Goal: Information Seeking & Learning: Learn about a topic

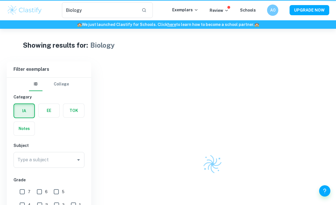
scroll to position [34, 0]
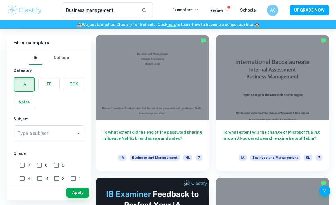
scroll to position [27, 0]
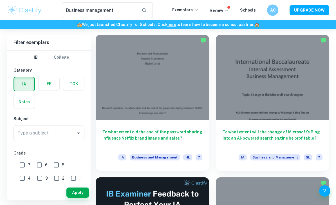
click at [283, 61] on div at bounding box center [273, 77] width 114 height 85
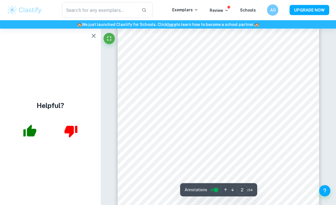
scroll to position [344, 0]
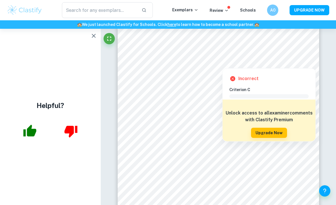
click at [90, 38] on button "button" at bounding box center [93, 35] width 11 height 11
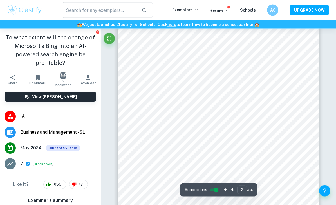
scroll to position [385, 0]
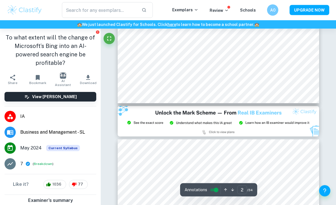
type input "3"
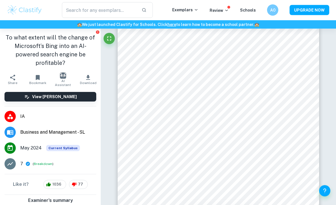
scroll to position [671, 0]
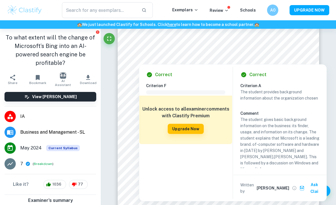
click at [213, 57] on div at bounding box center [219, 53] width 154 height 10
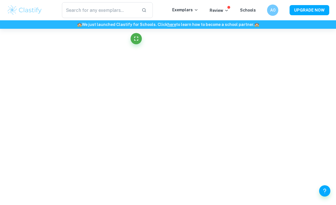
scroll to position [1122, 0]
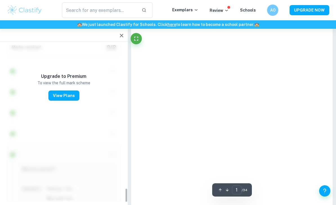
type input "3"
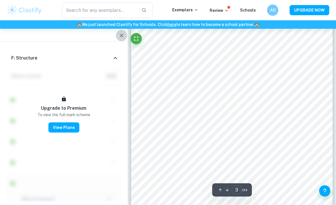
click at [124, 37] on icon "button" at bounding box center [121, 35] width 7 height 7
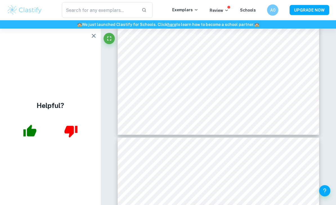
scroll to position [1690, 0]
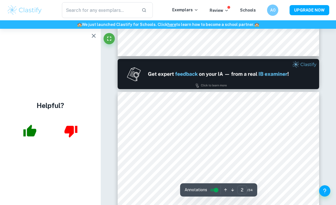
type input "1"
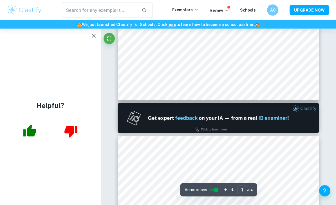
scroll to position [229, 0]
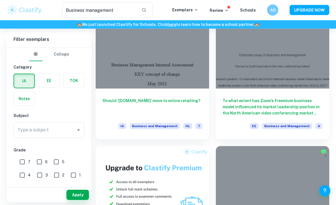
scroll to position [343, 0]
click at [311, 91] on div "To what extent has Zoom’s freemium business model influenced its market leaders…" at bounding box center [273, 113] width 114 height 51
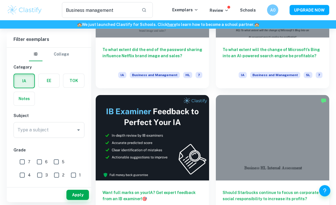
scroll to position [109, 0]
click at [23, 80] on label "button" at bounding box center [24, 81] width 20 height 14
click at [0, 0] on input "radio" at bounding box center [0, 0] width 0 height 0
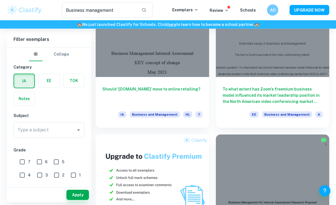
scroll to position [355, 0]
click at [193, 62] on div at bounding box center [153, 34] width 114 height 85
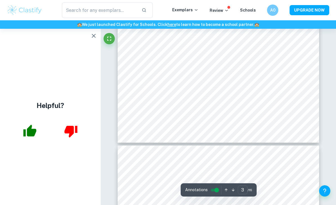
scroll to position [864, 0]
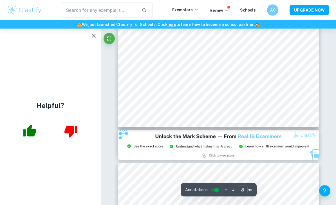
type input "9"
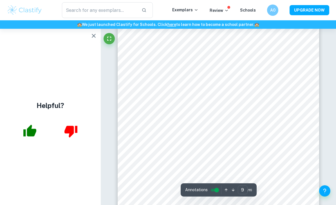
scroll to position [2579, 0]
type input "Business management"
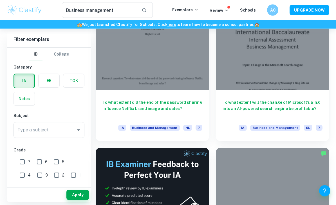
scroll to position [51, 0]
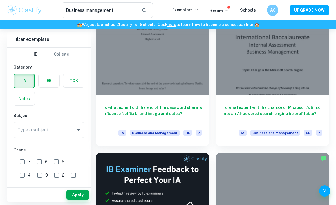
click at [141, 90] on div at bounding box center [153, 52] width 114 height 85
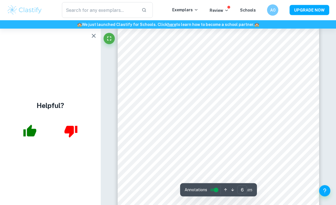
scroll to position [1594, 0]
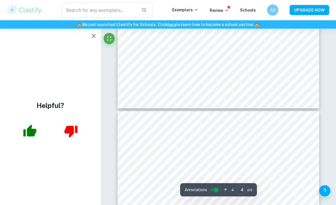
type input "3"
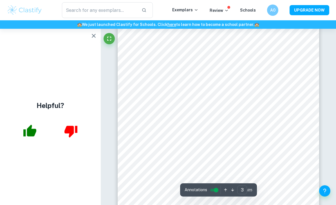
type input "Business management"
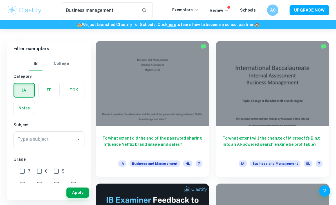
scroll to position [21, 0]
click at [318, 86] on div at bounding box center [273, 83] width 114 height 85
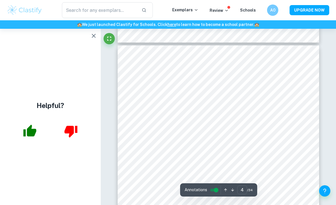
scroll to position [918, 0]
click at [94, 37] on icon "button" at bounding box center [93, 35] width 7 height 7
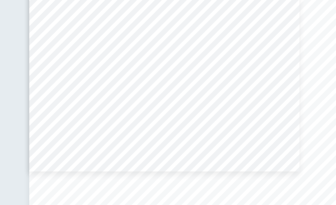
scroll to position [930, 0]
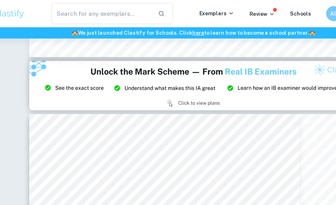
type input "2"
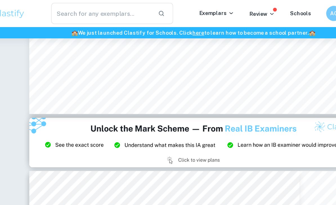
scroll to position [675, 0]
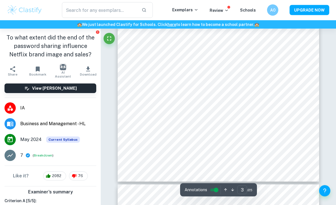
scroll to position [781, 0]
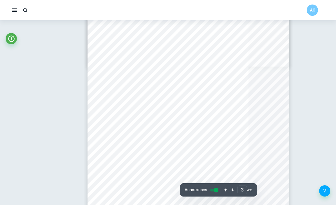
type input "3"
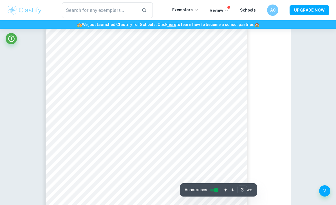
scroll to position [771, 0]
